Goal: Book appointment/travel/reservation

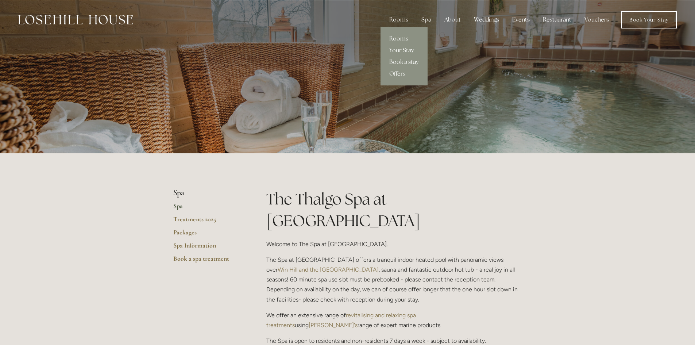
click at [403, 41] on link "Rooms" at bounding box center [404, 39] width 47 height 12
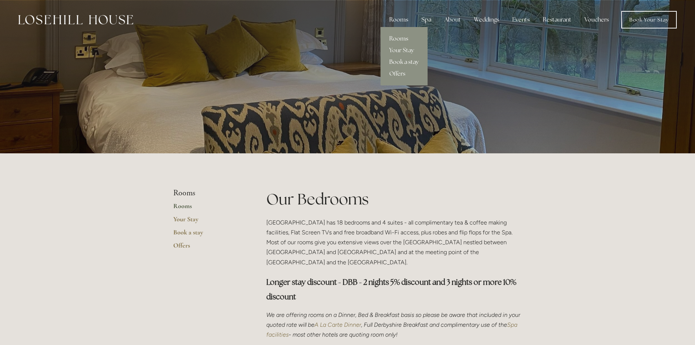
click at [404, 61] on link "Book a stay" at bounding box center [404, 62] width 47 height 12
